Goal: Obtain resource: Obtain resource

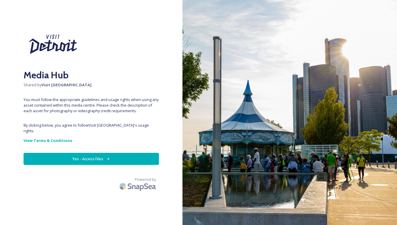
click at [102, 153] on button "Yes - Access Files" at bounding box center [91, 159] width 135 height 12
click at [97, 153] on button "Yes - Access Files" at bounding box center [91, 159] width 135 height 12
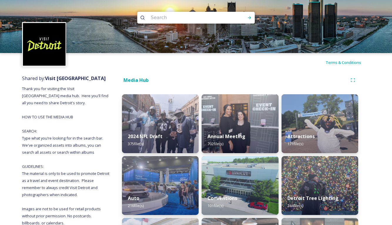
click at [195, 22] on input at bounding box center [188, 17] width 81 height 13
type input "logo"
click at [250, 20] on div "Run Search" at bounding box center [249, 17] width 11 height 11
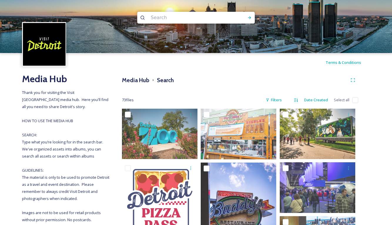
drag, startPoint x: 3, startPoint y: 74, endPoint x: 10, endPoint y: 70, distance: 8.3
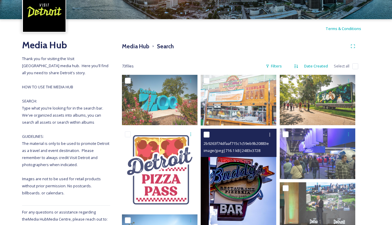
scroll to position [118, 0]
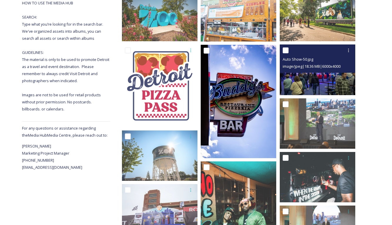
click at [286, 49] on input "checkbox" at bounding box center [286, 50] width 6 height 6
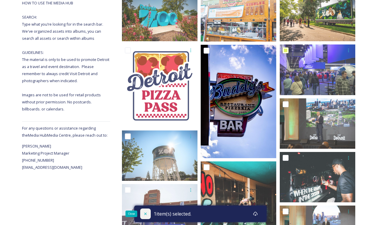
click at [145, 214] on icon at bounding box center [145, 213] width 5 height 5
checkbox input "false"
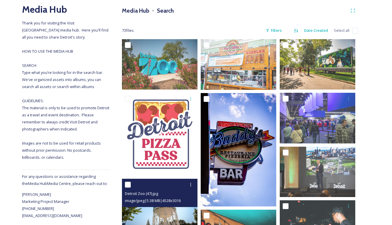
scroll to position [0, 0]
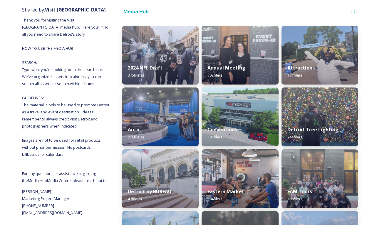
scroll to position [235, 0]
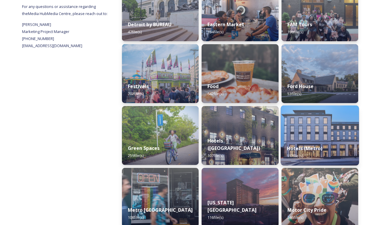
click at [316, 131] on img at bounding box center [320, 135] width 78 height 60
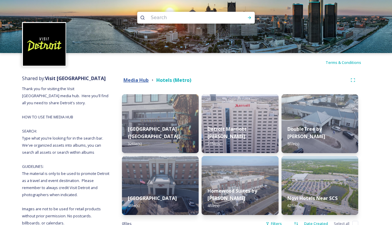
click at [137, 81] on strong "Media Hub" at bounding box center [135, 80] width 25 height 6
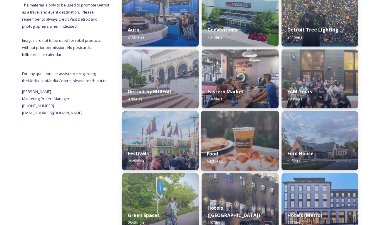
scroll to position [176, 0]
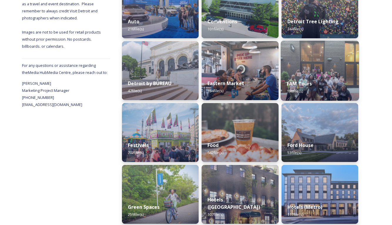
click at [325, 73] on img at bounding box center [320, 71] width 78 height 60
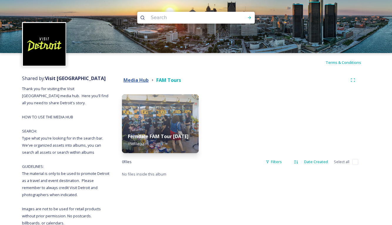
click at [136, 80] on strong "Media Hub" at bounding box center [135, 80] width 25 height 6
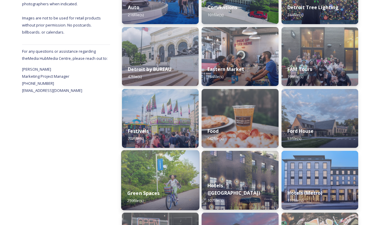
scroll to position [206, 0]
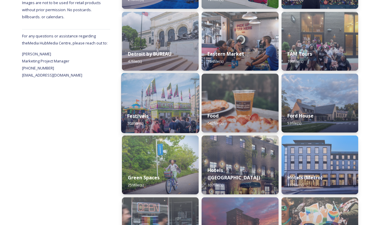
click at [168, 108] on div "Festivals 702 file(s)" at bounding box center [160, 119] width 78 height 27
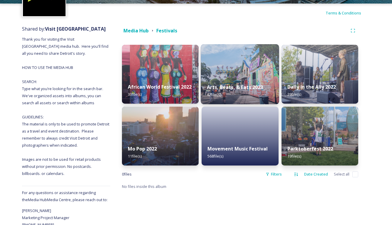
scroll to position [59, 0]
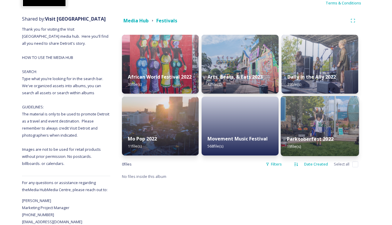
click at [327, 124] on img at bounding box center [320, 126] width 78 height 60
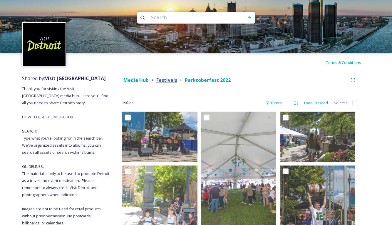
click at [166, 81] on strong "Festivals" at bounding box center [166, 80] width 21 height 6
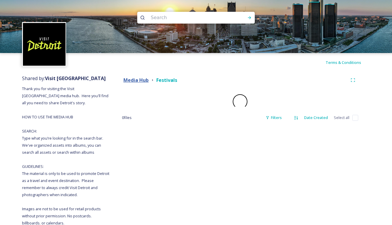
click at [136, 80] on strong "Media Hub" at bounding box center [135, 80] width 25 height 6
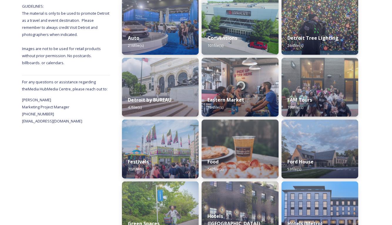
scroll to position [176, 0]
